Goal: Check status: Check status

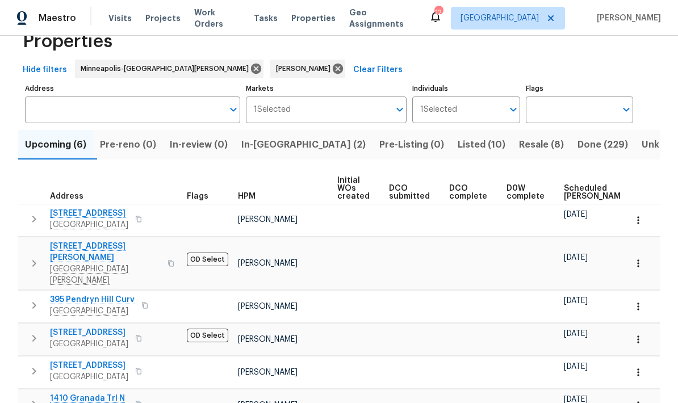
scroll to position [30, 0]
click at [34, 223] on icon "button" at bounding box center [34, 219] width 4 height 7
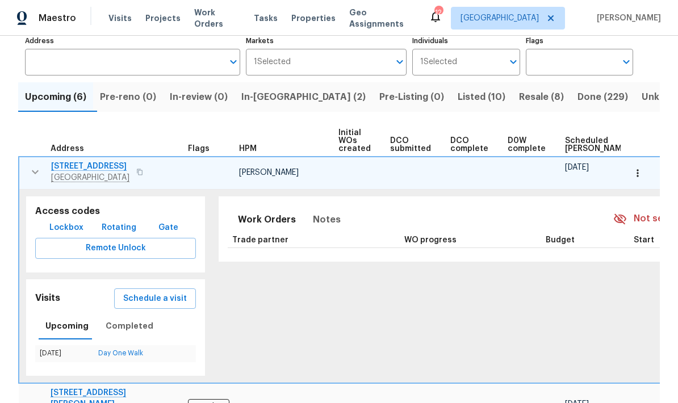
scroll to position [87, 0]
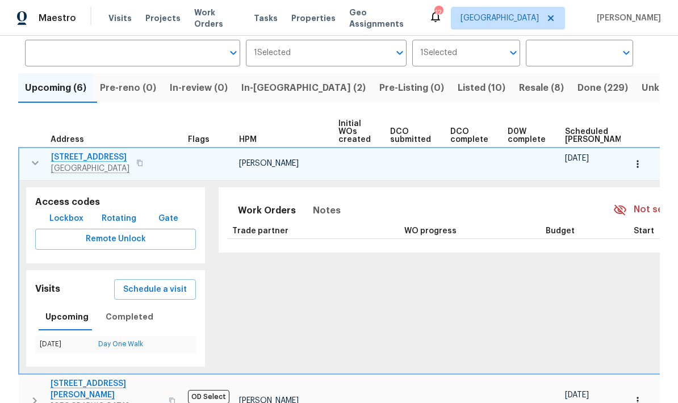
click at [137, 163] on icon "button" at bounding box center [140, 163] width 6 height 6
click at [133, 160] on button "button" at bounding box center [140, 163] width 14 height 16
click at [136, 162] on button "button" at bounding box center [140, 163] width 14 height 16
click at [134, 154] on div "[STREET_ADDRESS]" at bounding box center [115, 163] width 128 height 23
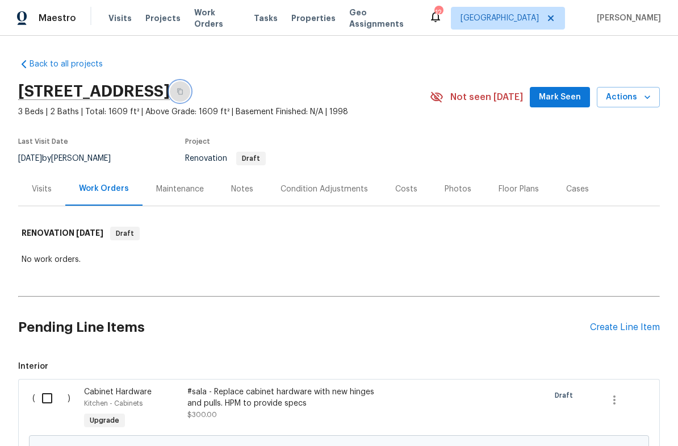
click at [184, 90] on icon "button" at bounding box center [180, 91] width 7 height 7
click at [184, 93] on icon "button" at bounding box center [180, 91] width 7 height 7
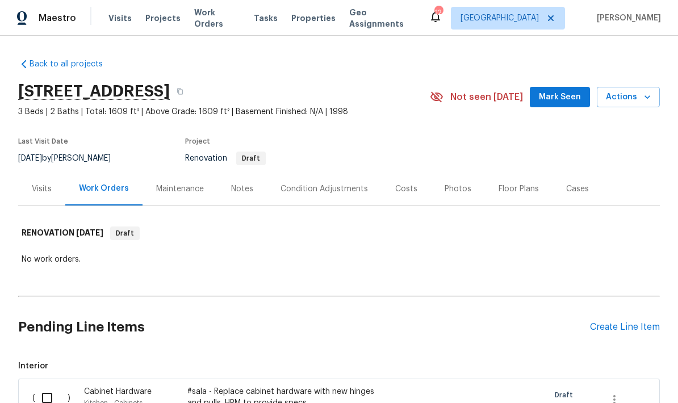
click at [118, 22] on span "Visits" at bounding box center [120, 17] width 23 height 11
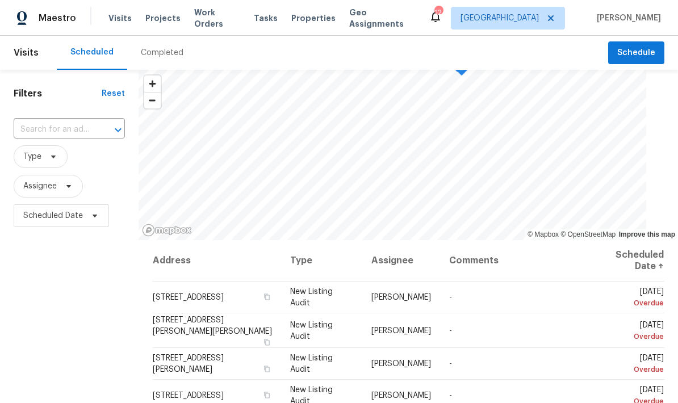
click at [165, 59] on div "Completed" at bounding box center [162, 53] width 70 height 34
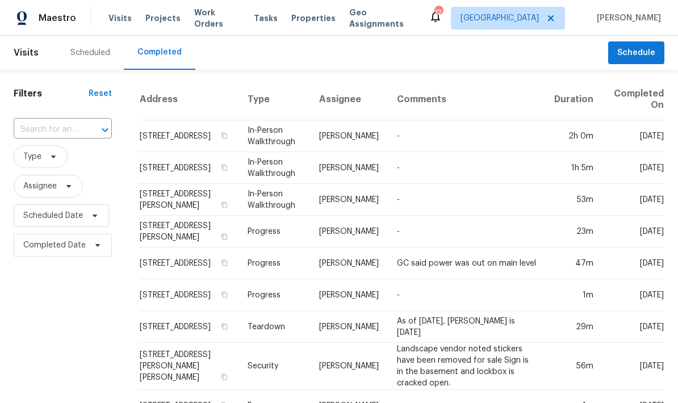
click at [77, 124] on input "text" at bounding box center [47, 130] width 66 height 18
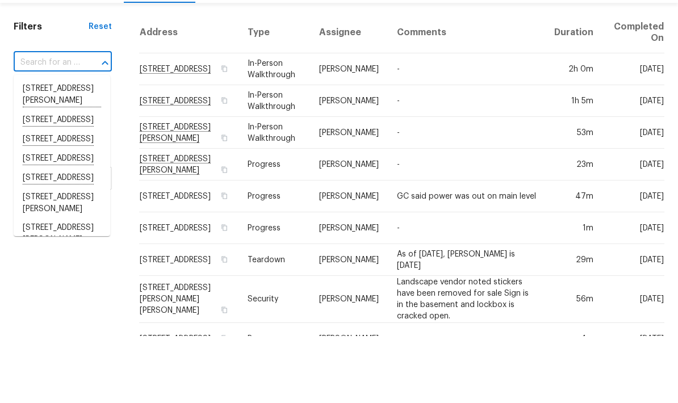
click at [72, 121] on input "text" at bounding box center [47, 130] width 66 height 18
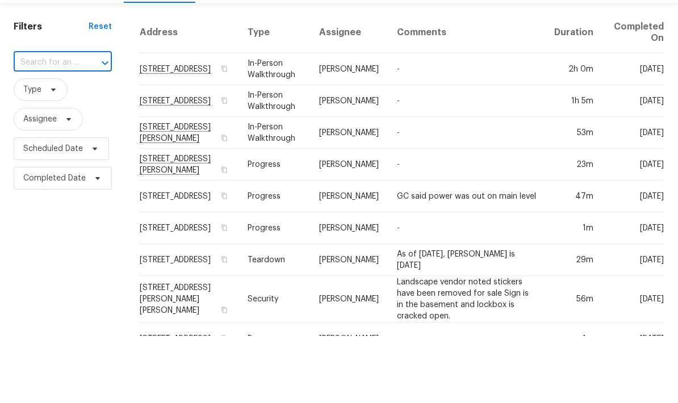
paste input "7866 31st St N, Oakdale, MN 55128"
type input "7866 31st St N, Oakdale, MN 55128"
click at [70, 147] on li "7866 31st St N, Oakdale, MN 55128" at bounding box center [62, 156] width 97 height 19
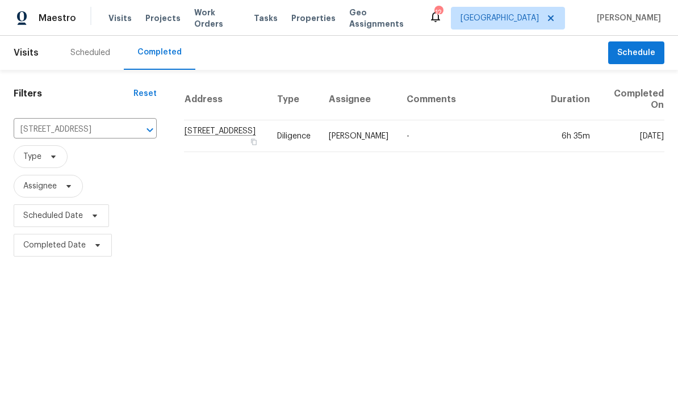
click at [231, 137] on td "7866 31st St N, Oakdale, MN 55128" at bounding box center [226, 136] width 84 height 32
